Goal: Ask a question: Seek information or help from site administrators or community

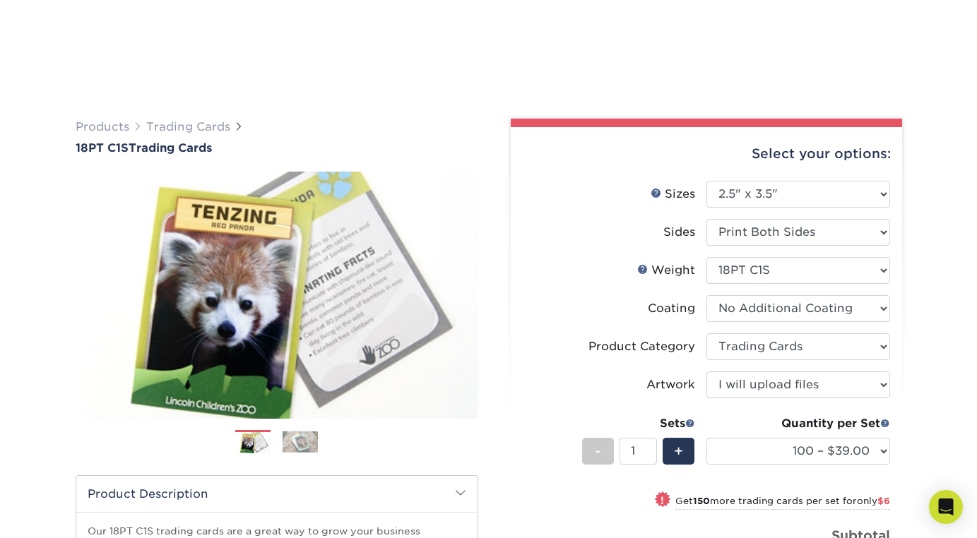
select select "2.50x3.50"
select select "c2f9bce9-36c2-409d-b101-c29d9d031e18"
select select "upload"
select select "100 – $39.00"
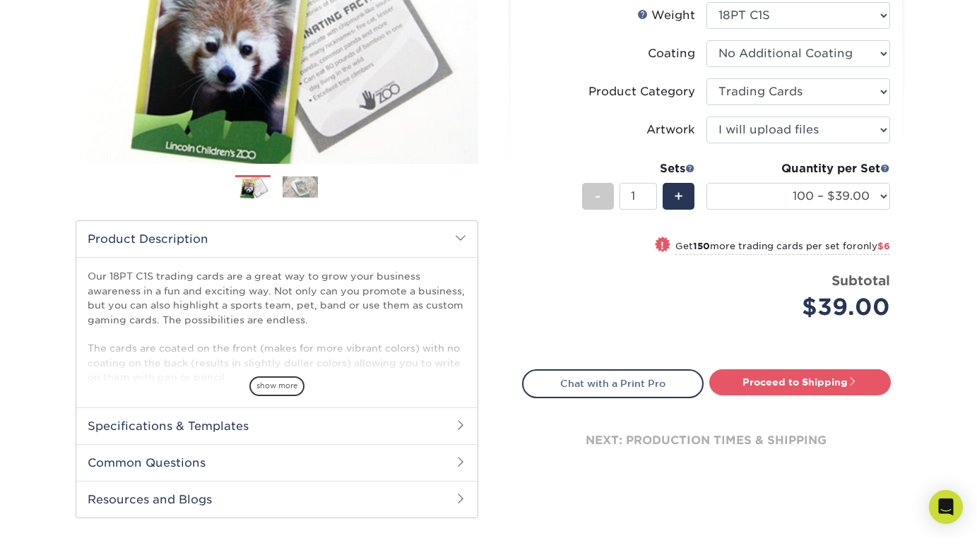
scroll to position [277, 0]
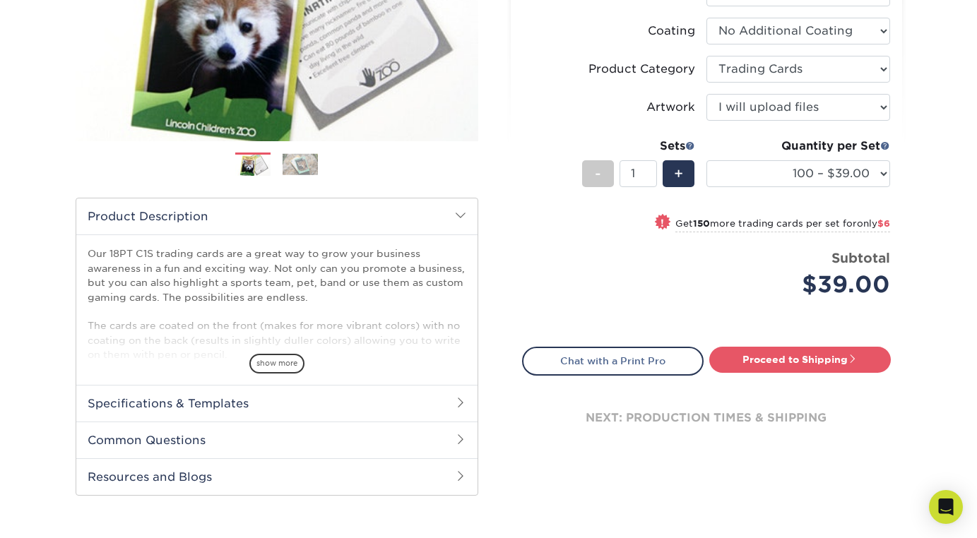
click at [181, 446] on h2 "Common Questions" at bounding box center [276, 440] width 401 height 37
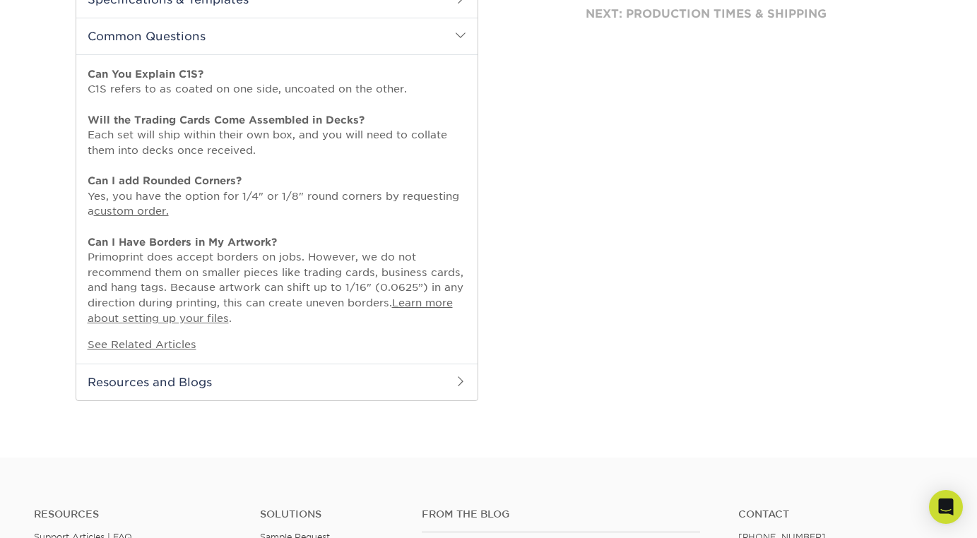
scroll to position [703, 0]
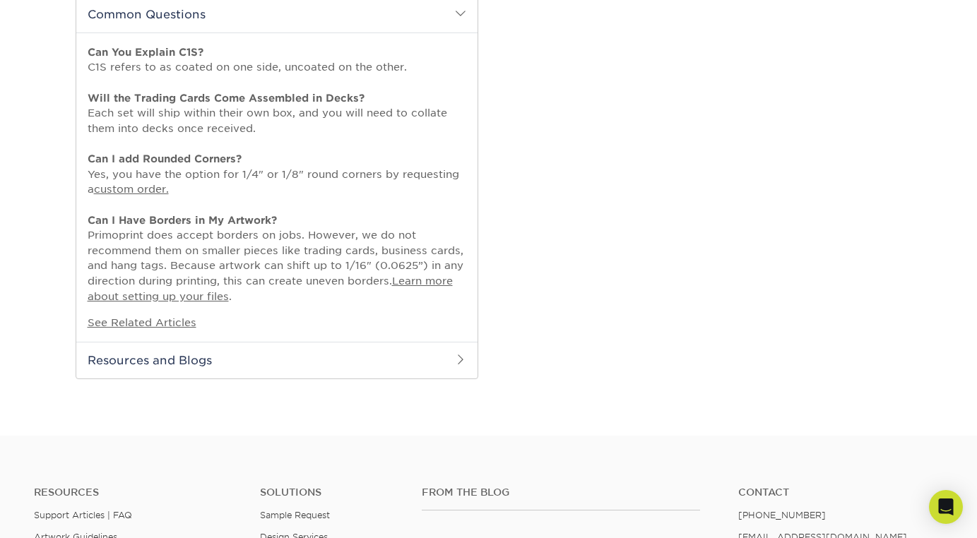
click at [464, 14] on span at bounding box center [460, 13] width 11 height 11
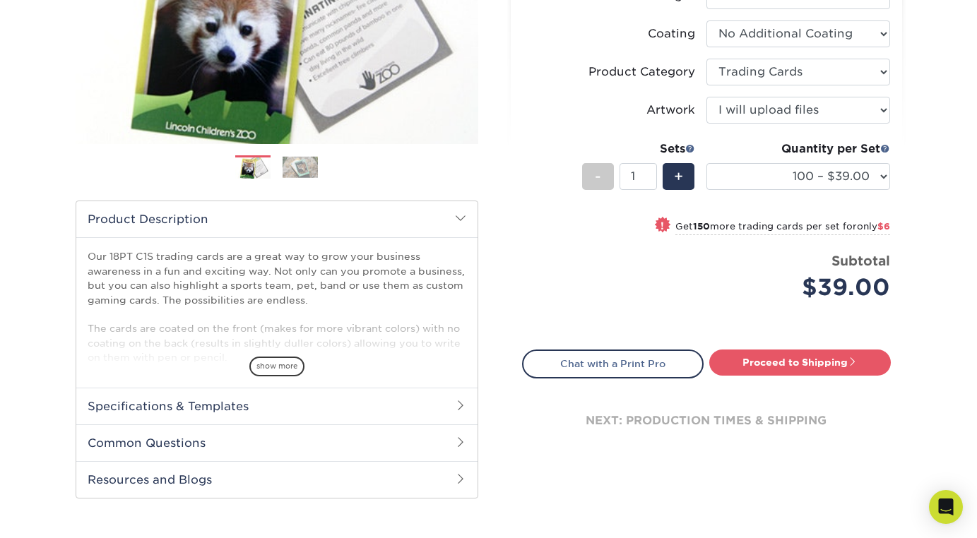
scroll to position [270, 0]
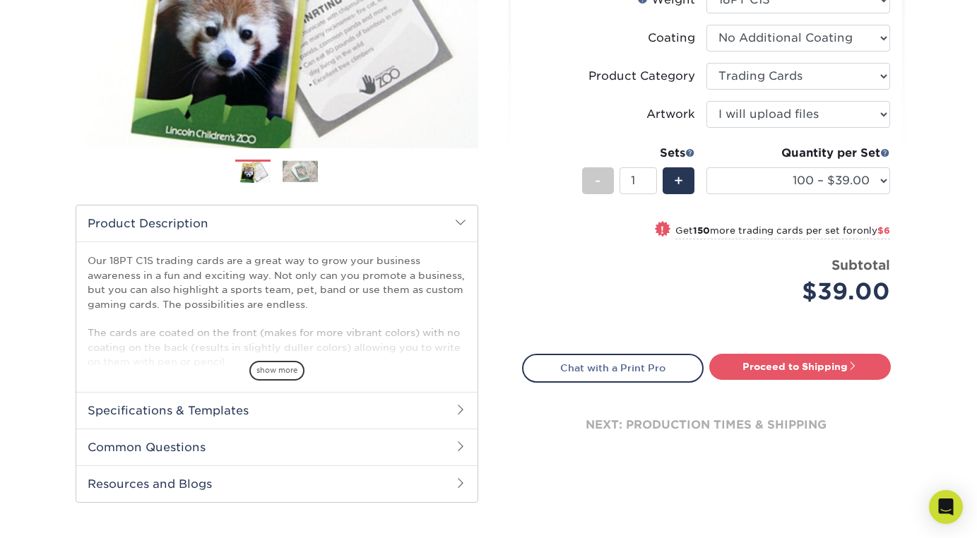
click at [308, 177] on img at bounding box center [299, 171] width 35 height 22
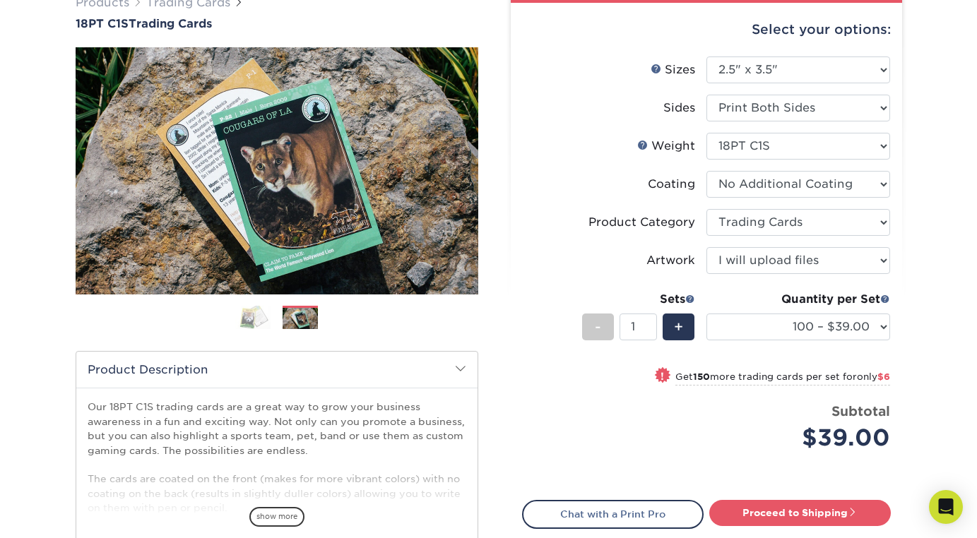
scroll to position [124, 0]
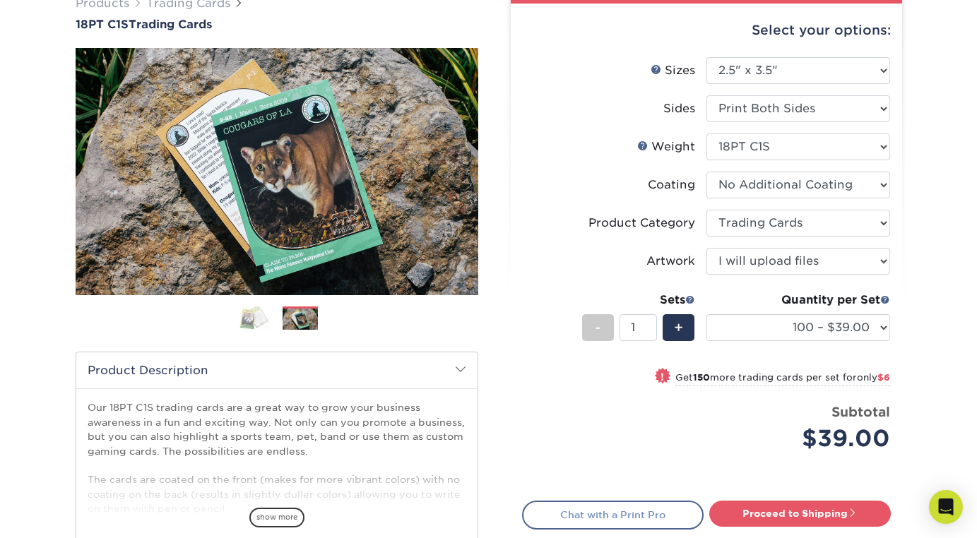
click at [603, 515] on link "Chat with a Print Pro" at bounding box center [612, 515] width 181 height 28
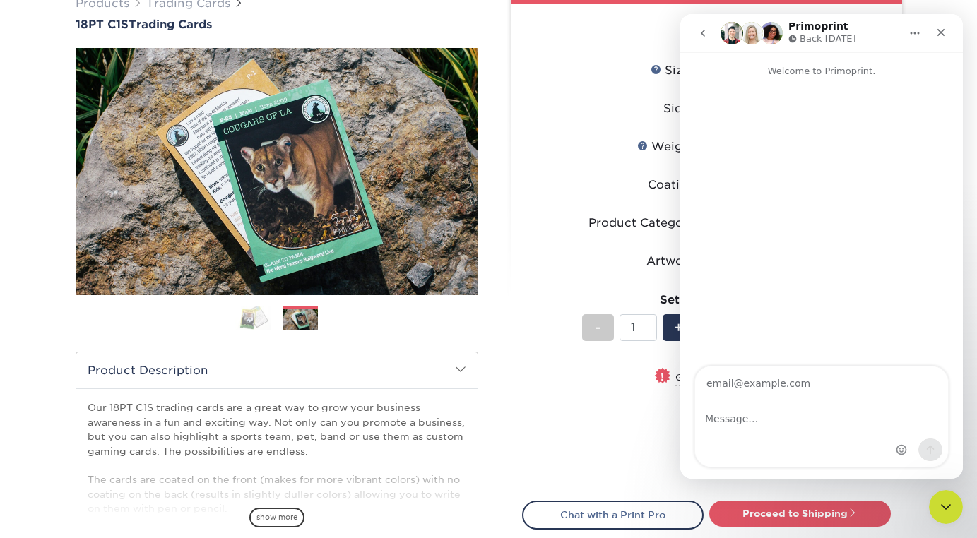
scroll to position [0, 0]
click at [758, 383] on input "Your email" at bounding box center [821, 384] width 236 height 36
type input "[EMAIL_ADDRESS][DOMAIN_NAME]"
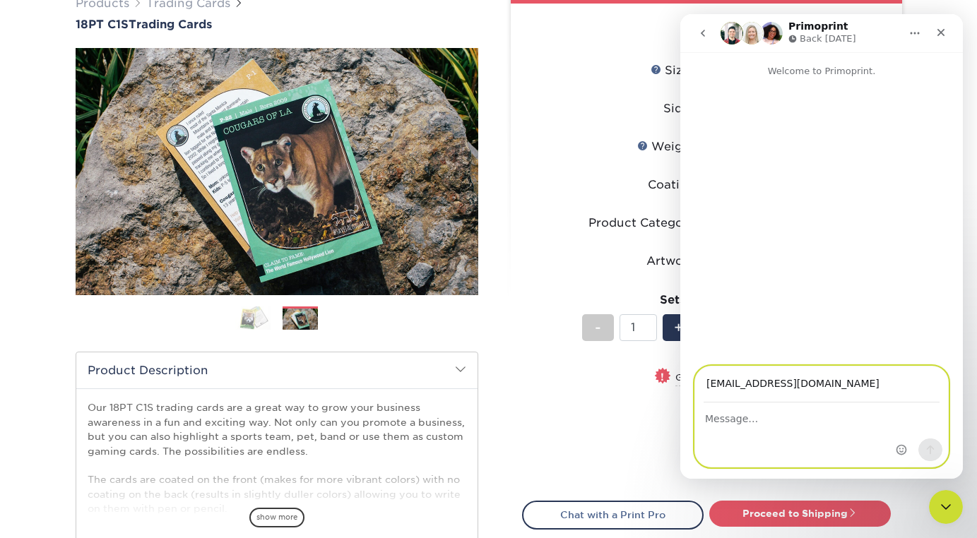
click at [730, 417] on textarea "Message…" at bounding box center [821, 415] width 253 height 24
type textarea "What does a set consist of? Can you have"
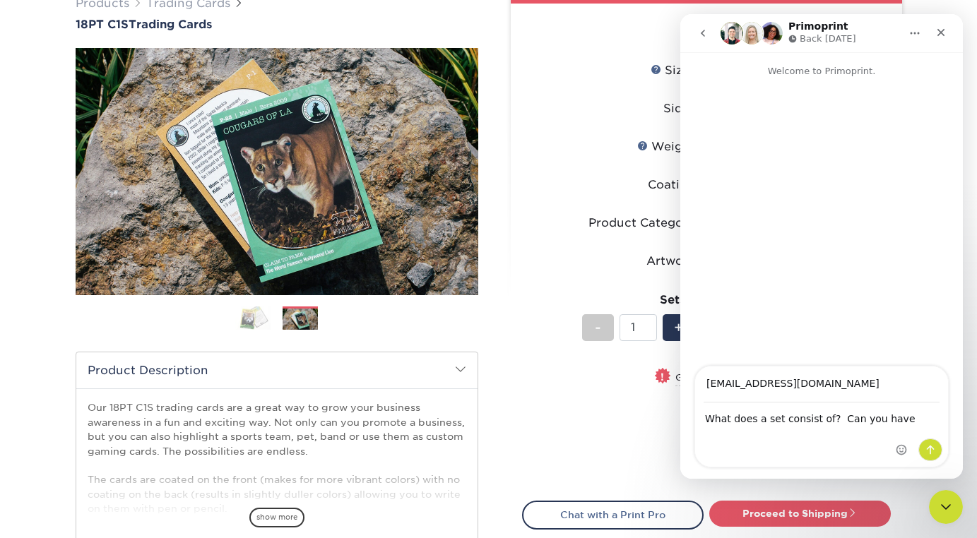
click at [506, 400] on div "Select your options: Sizes Help Sizes Sides - 1" at bounding box center [700, 310] width 402 height 631
click at [551, 397] on div "! Get 150 more trading cards per set for only $6" at bounding box center [706, 386] width 367 height 34
select select "250 – $45.00"
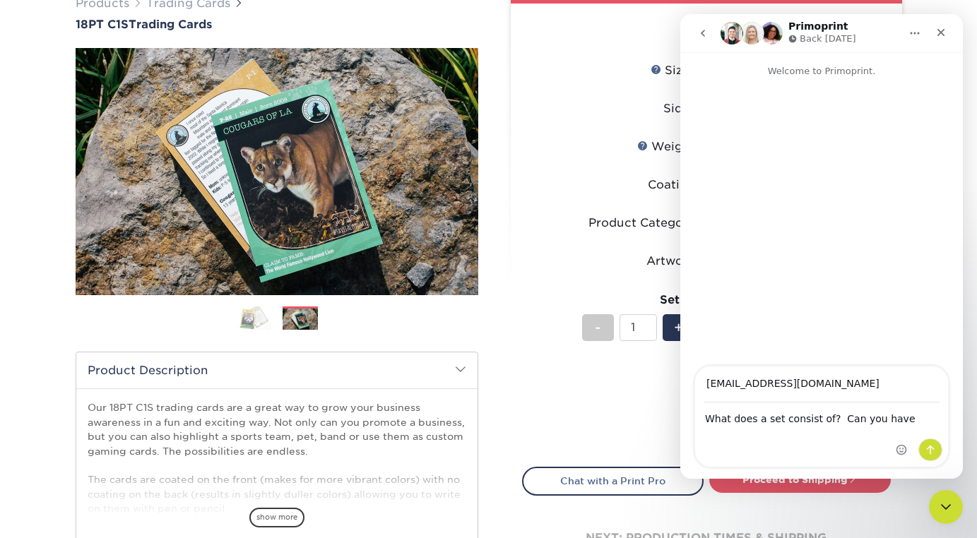
click at [901, 417] on div "Intercom messenger" at bounding box center [918, 416] width 57 height 100
click at [896, 419] on div "Intercom messenger" at bounding box center [918, 416] width 57 height 100
click at [899, 419] on div "Intercom messenger" at bounding box center [918, 416] width 57 height 100
click at [821, 438] on div "What does a set consist of? Can you have What does a set consist of? Can you ha…" at bounding box center [821, 435] width 253 height 64
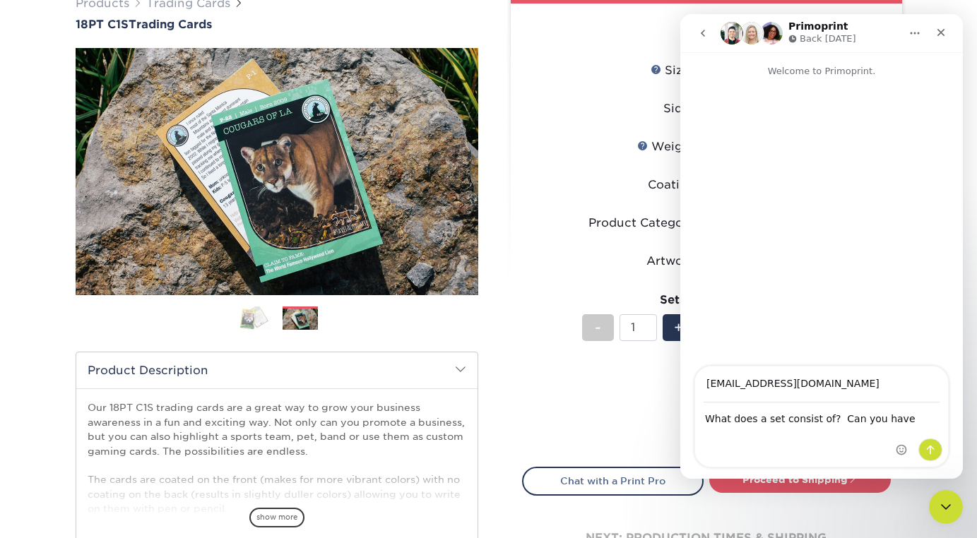
click at [897, 417] on div "Intercom messenger" at bounding box center [918, 416] width 57 height 100
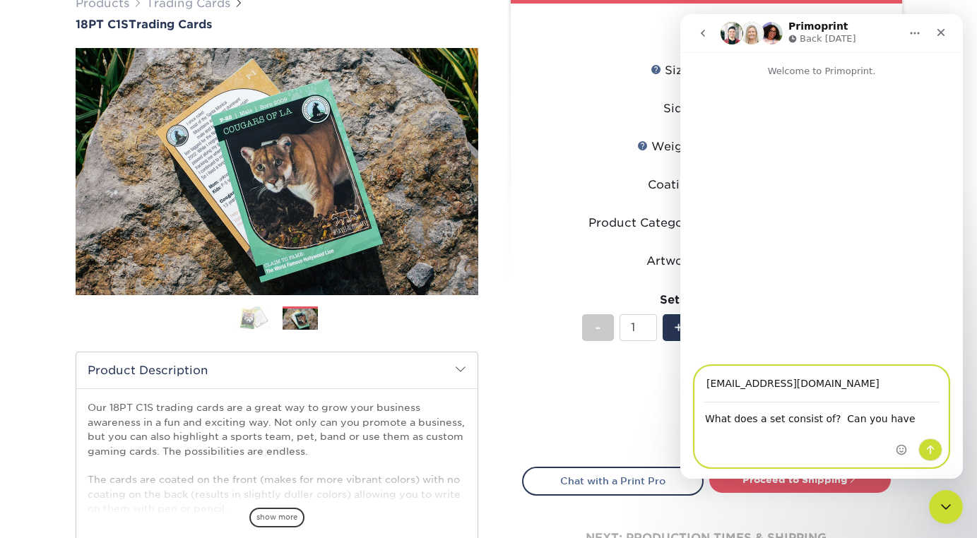
click at [888, 414] on textarea "What does a set consist of? Can you have" at bounding box center [821, 415] width 253 height 24
type textarea "What does a set consist of? Can you have several different images per set? Or d…"
click at [929, 446] on icon "Send a message…" at bounding box center [930, 450] width 8 height 9
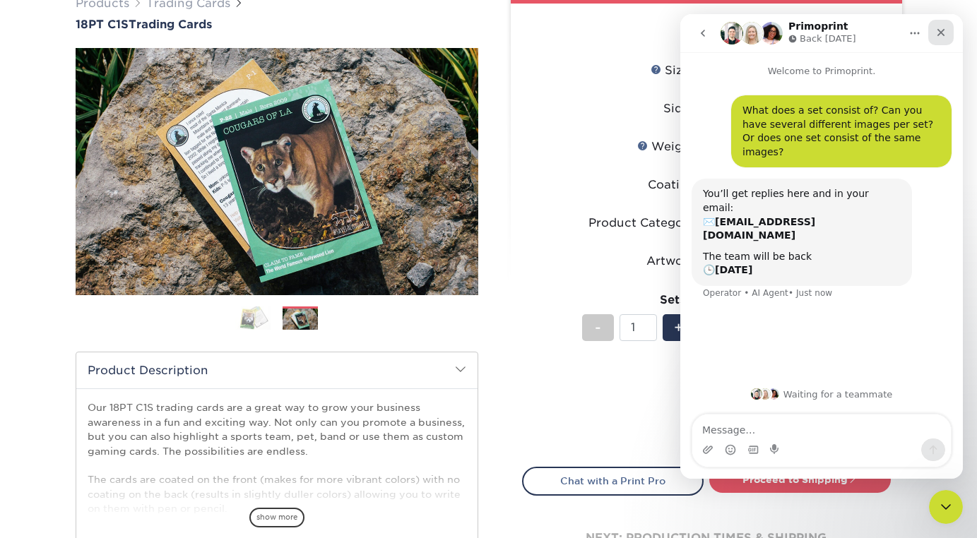
click at [939, 36] on icon "Close" at bounding box center [940, 32] width 11 height 11
